Goal: Task Accomplishment & Management: Complete application form

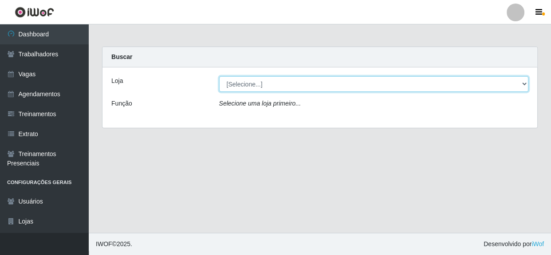
click at [300, 86] on select "[Selecione...] Rede Compras - CD Logistica" at bounding box center [373, 84] width 309 height 16
select select "429"
click at [219, 76] on select "[Selecione...] Rede Compras - CD Logistica" at bounding box center [373, 84] width 309 height 16
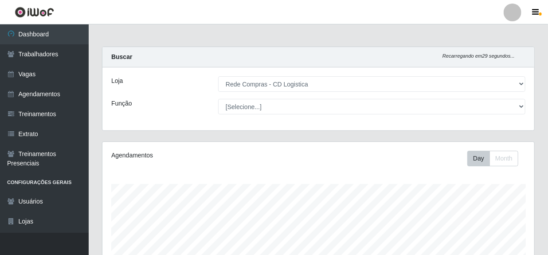
scroll to position [184, 432]
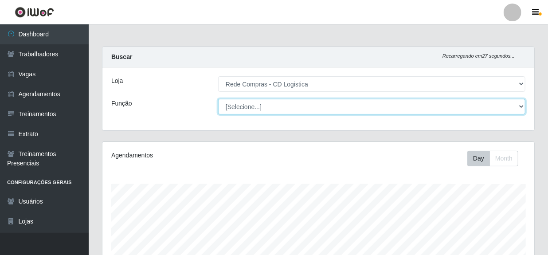
click at [308, 111] on select "[Selecione...] ASG ASG + ASG ++ Auxiliar de Depósito Auxiliar de Depósito + Aux…" at bounding box center [371, 107] width 307 height 16
click at [285, 106] on select "[Selecione...] ASG ASG + ASG ++ Auxiliar de Depósito Auxiliar de Depósito + Aux…" at bounding box center [371, 107] width 307 height 16
select select "52"
click at [218, 99] on select "[Selecione...] ASG ASG + ASG ++ Auxiliar de Depósito Auxiliar de Depósito + Aux…" at bounding box center [371, 107] width 307 height 16
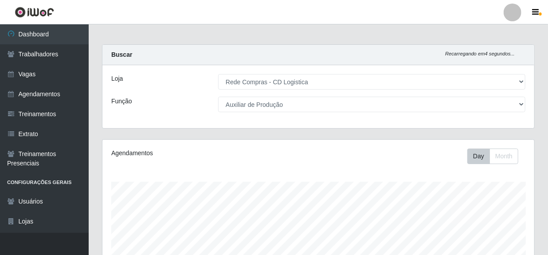
scroll to position [0, 0]
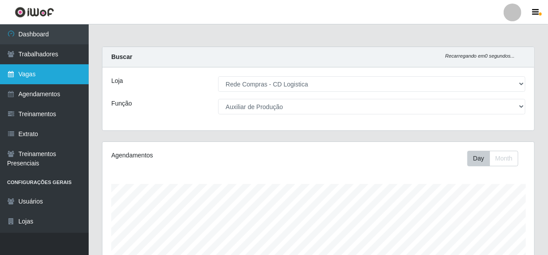
click at [37, 74] on link "Vagas" at bounding box center [44, 74] width 89 height 20
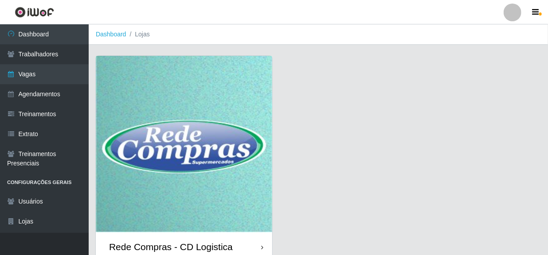
click at [193, 248] on div "Rede Compras - CD Logistica" at bounding box center [171, 246] width 124 height 11
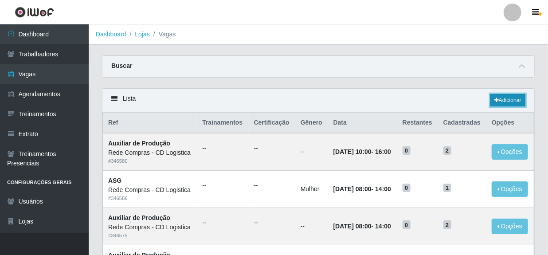
click at [512, 102] on link "Adicionar" at bounding box center [507, 100] width 35 height 12
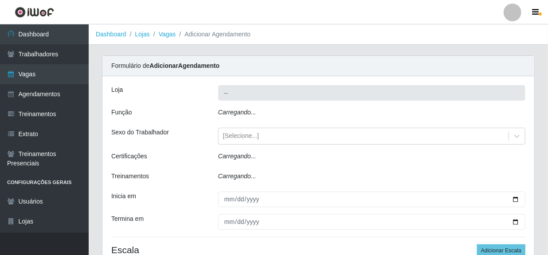
type input "Rede Compras - CD Logistica"
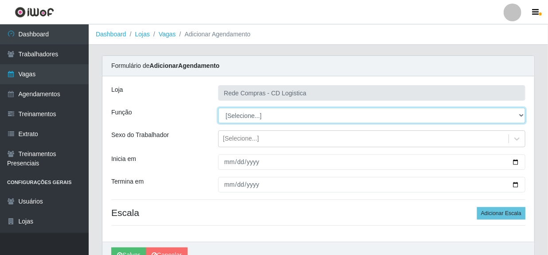
click at [343, 108] on select "[Selecione...] ASG ASG + ASG ++ Auxiliar de Depósito Auxiliar de Depósito + Aux…" at bounding box center [371, 116] width 307 height 16
select select "52"
click at [218, 108] on select "[Selecione...] ASG ASG + ASG ++ Auxiliar de Depósito Auxiliar de Depósito + Aux…" at bounding box center [371, 116] width 307 height 16
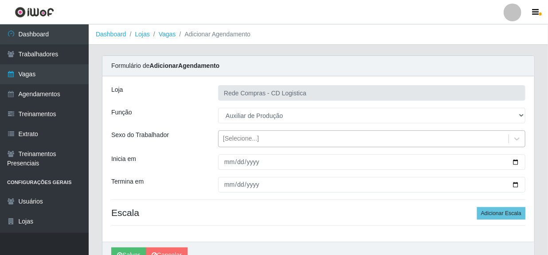
click at [272, 142] on div "[Selecione...]" at bounding box center [364, 139] width 290 height 15
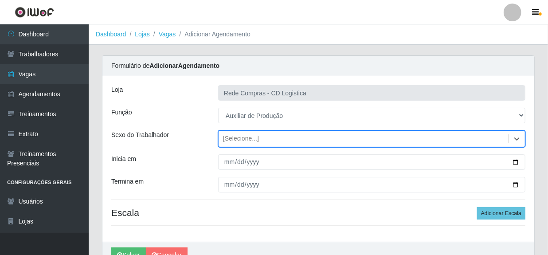
click at [286, 135] on div "[Selecione...]" at bounding box center [364, 139] width 290 height 15
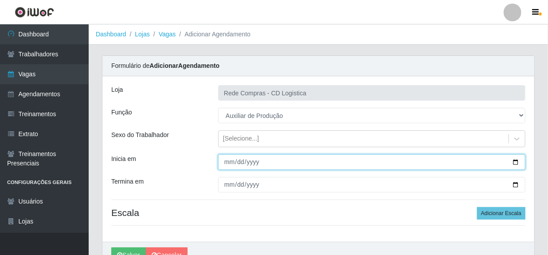
click at [228, 164] on input "Inicia em" at bounding box center [371, 162] width 307 height 16
type input "[DATE]"
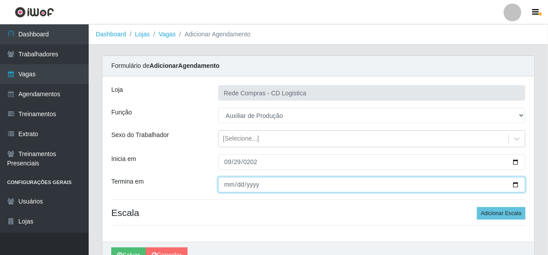
click at [226, 187] on input "Termina em" at bounding box center [371, 185] width 307 height 16
type input "[DATE]"
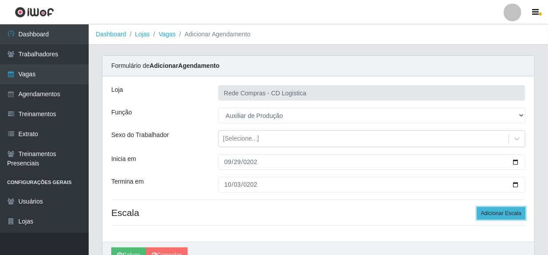
click at [505, 216] on button "Adicionar Escala" at bounding box center [501, 213] width 48 height 12
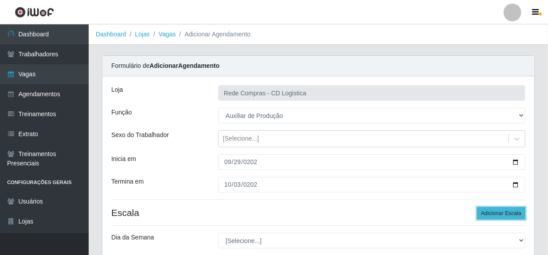
click at [505, 216] on button "Adicionar Escala" at bounding box center [501, 213] width 48 height 12
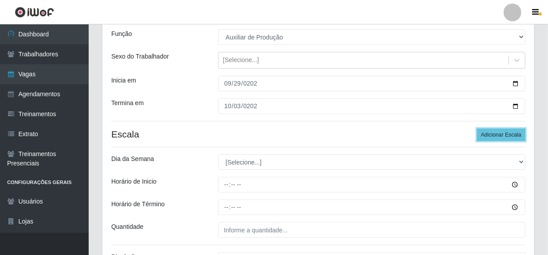
scroll to position [80, 0]
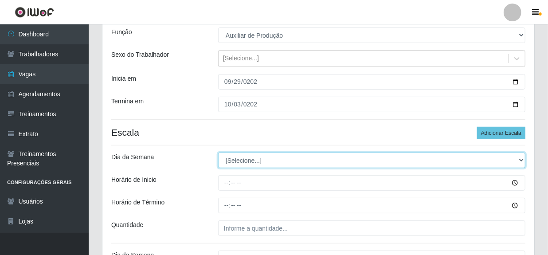
click at [268, 160] on select "[Selecione...] Segunda Terça Quarta Quinta Sexta Sábado Domingo" at bounding box center [371, 160] width 307 height 16
select select "1"
click at [218, 152] on select "[Selecione...] Segunda Terça Quarta Quinta Sexta Sábado Domingo" at bounding box center [371, 160] width 307 height 16
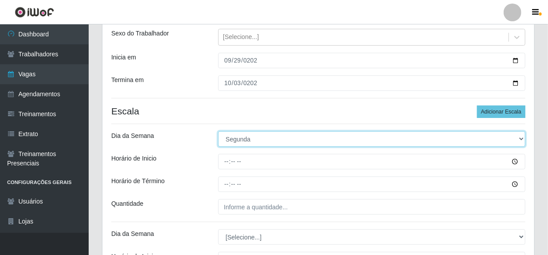
scroll to position [161, 0]
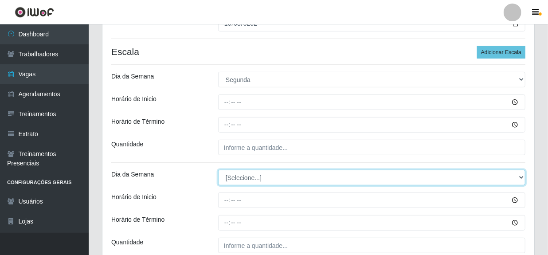
click at [266, 180] on select "[Selecione...] Segunda Terça Quarta Quinta Sexta Sábado Domingo" at bounding box center [371, 178] width 307 height 16
select select "2"
click at [218, 170] on select "[Selecione...] Segunda Terça Quarta Quinta Sexta Sábado Domingo" at bounding box center [371, 178] width 307 height 16
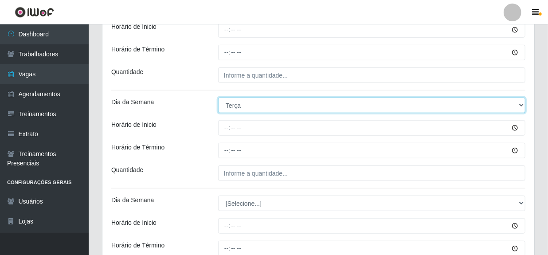
scroll to position [242, 0]
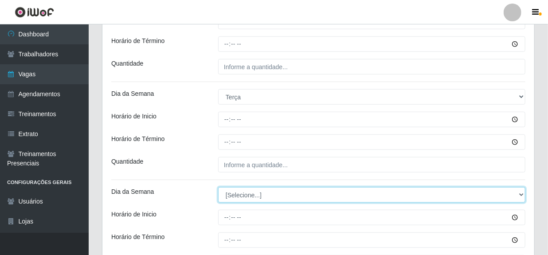
click at [250, 194] on select "[Selecione...] Segunda Terça Quarta Quinta Sexta Sábado Domingo" at bounding box center [371, 195] width 307 height 16
select select "3"
click at [218, 187] on select "[Selecione...] Segunda Terça Quarta Quinta Sexta Sábado Domingo" at bounding box center [371, 195] width 307 height 16
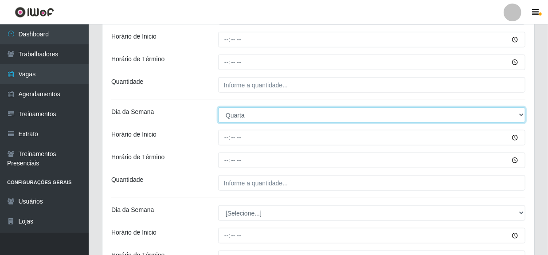
scroll to position [322, 0]
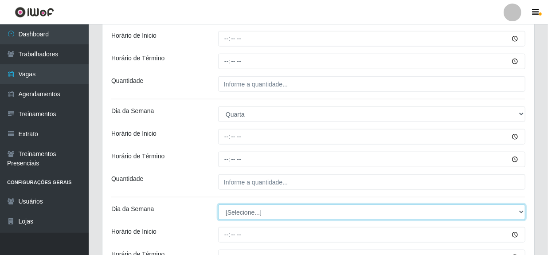
click at [244, 211] on select "[Selecione...] Segunda Terça Quarta Quinta Sexta Sábado Domingo" at bounding box center [371, 212] width 307 height 16
select select "4"
click at [218, 204] on select "[Selecione...] Segunda Terça Quarta Quinta Sexta Sábado Domingo" at bounding box center [371, 212] width 307 height 16
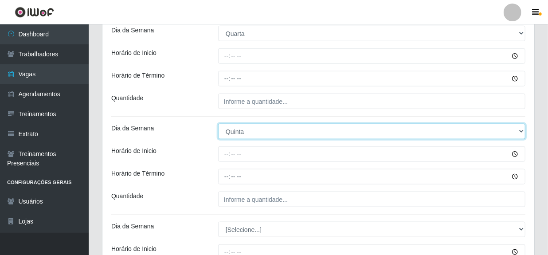
scroll to position [443, 0]
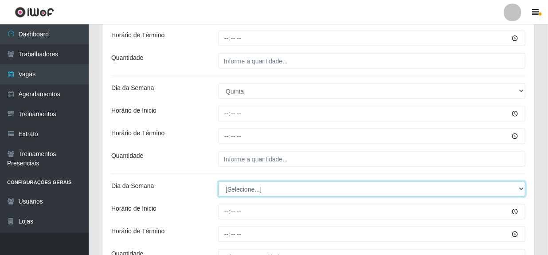
click at [257, 190] on select "[Selecione...] Segunda Terça Quarta Quinta Sexta Sábado Domingo" at bounding box center [371, 189] width 307 height 16
select select "5"
click at [218, 181] on select "[Selecione...] Segunda Terça Quarta Quinta Sexta Sábado Domingo" at bounding box center [371, 189] width 307 height 16
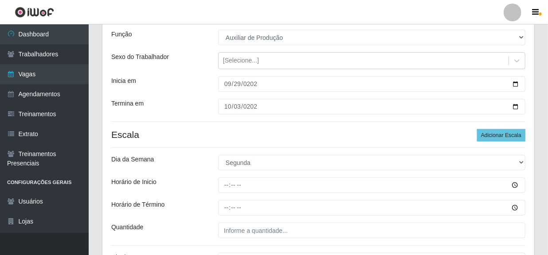
scroll to position [92, 0]
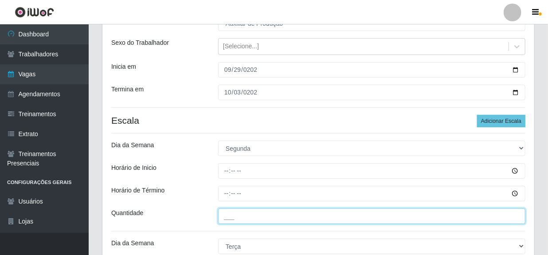
click at [240, 219] on input "___" at bounding box center [371, 216] width 307 height 16
type input "02_"
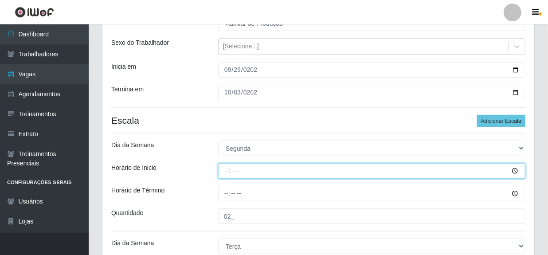
click at [224, 173] on input "Horário de Inicio" at bounding box center [371, 171] width 307 height 16
type input "08:00"
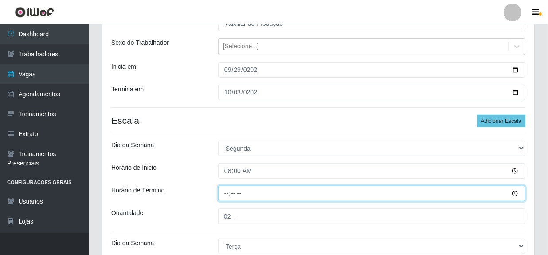
click at [228, 198] on input "Horário de Término" at bounding box center [371, 194] width 307 height 16
type input "14:00"
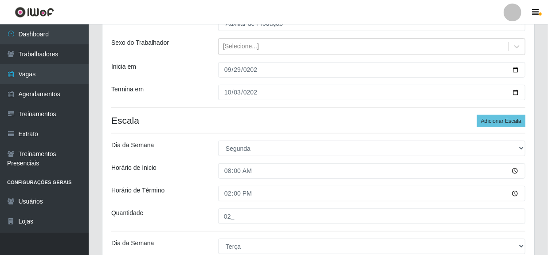
scroll to position [233, 0]
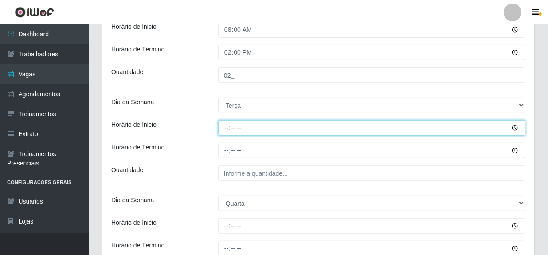
click at [227, 129] on input "Horário de Inicio" at bounding box center [371, 128] width 307 height 16
type input "08:00"
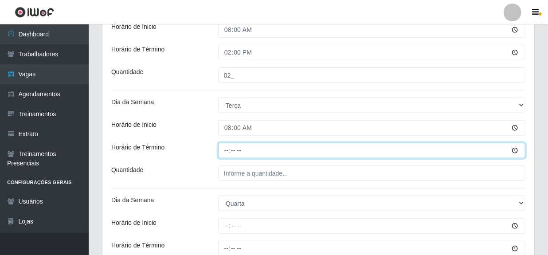
type input "14:00"
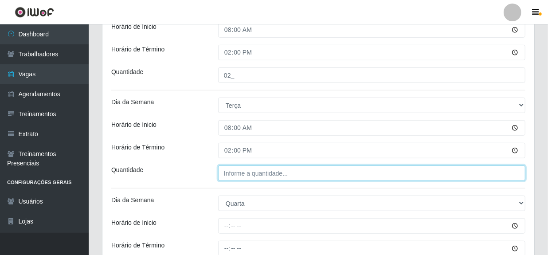
type input "___"
click at [248, 174] on input "___" at bounding box center [371, 173] width 307 height 16
type input "02_"
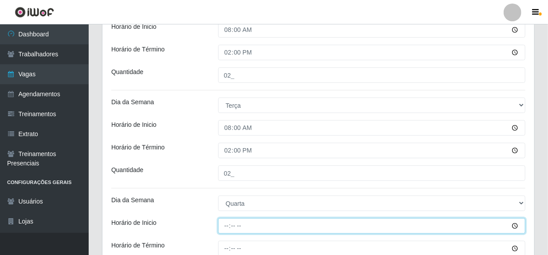
type input "08:00"
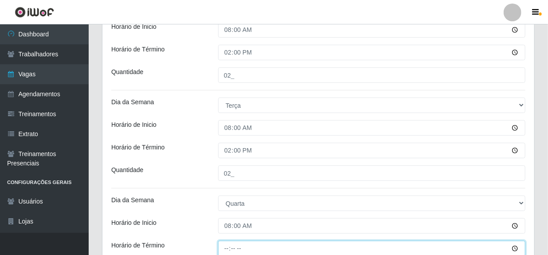
scroll to position [234, 0]
type input "14:00"
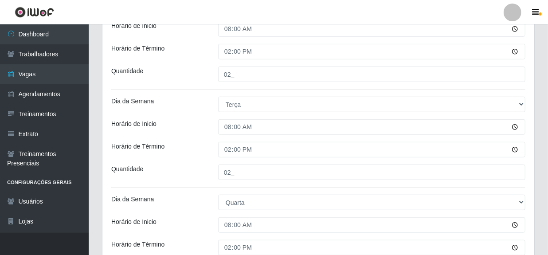
scroll to position [376, 0]
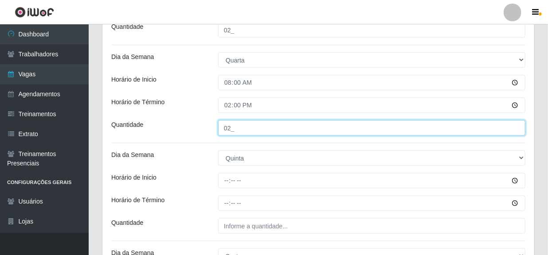
type input "02_"
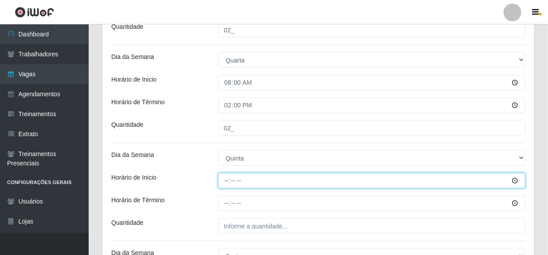
type input "08:00"
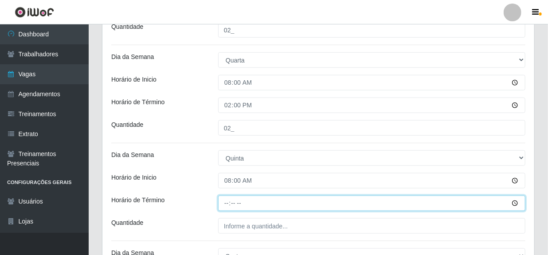
type input "14:00"
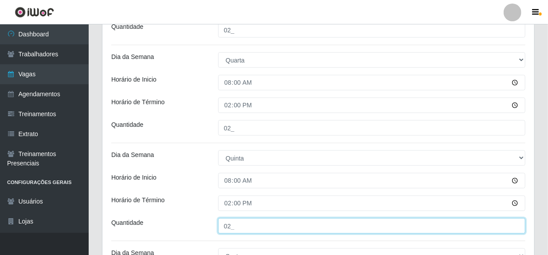
type input "02_"
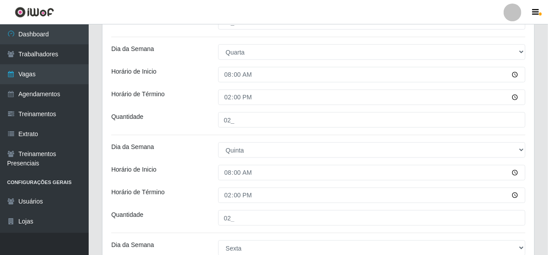
scroll to position [527, 0]
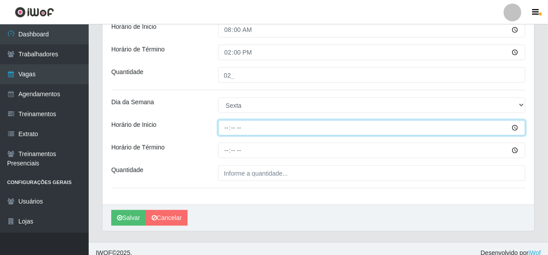
type input "08:00"
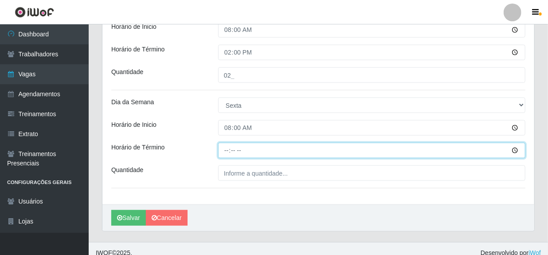
type input "14:00"
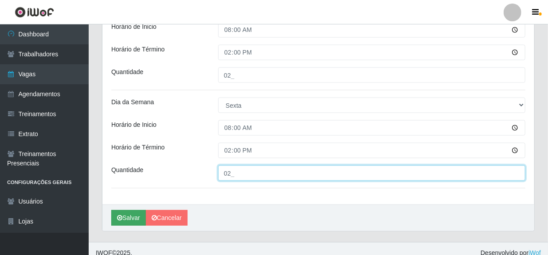
type input "02_"
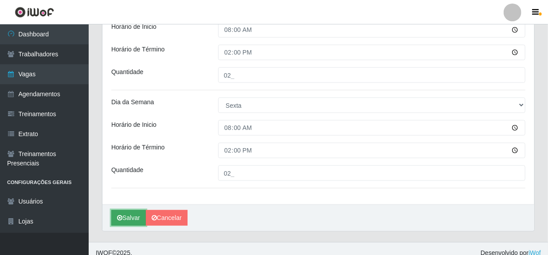
click at [130, 216] on button "Salvar" at bounding box center [128, 218] width 35 height 16
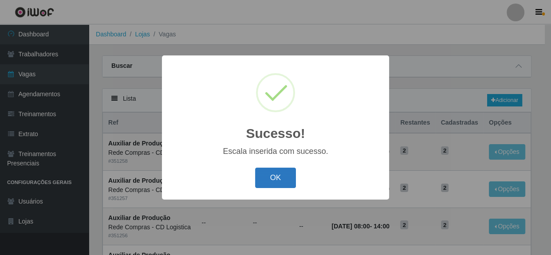
click at [282, 184] on button "OK" at bounding box center [275, 178] width 41 height 21
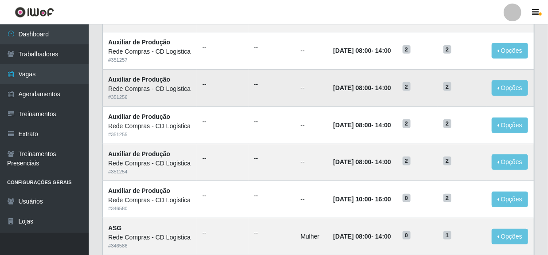
scroll to position [121, 0]
